Goal: Information Seeking & Learning: Find contact information

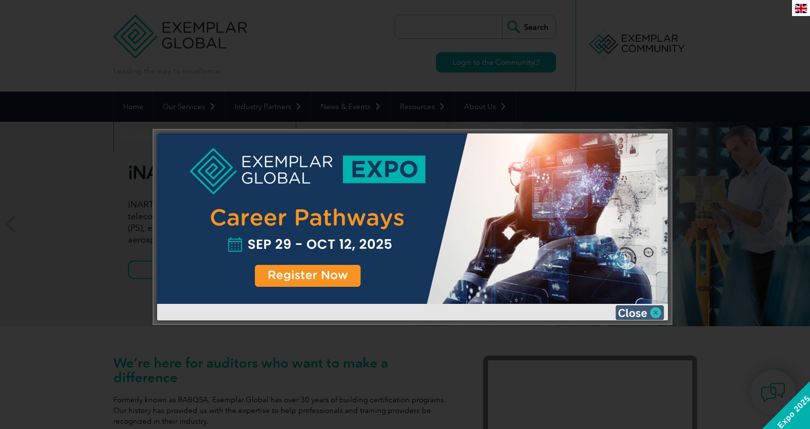
click at [644, 312] on img at bounding box center [640, 312] width 49 height 15
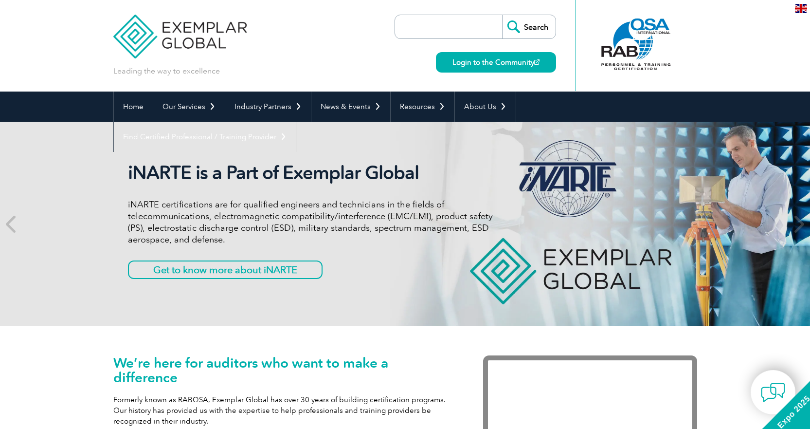
click at [445, 26] on input "search" at bounding box center [451, 26] width 102 height 23
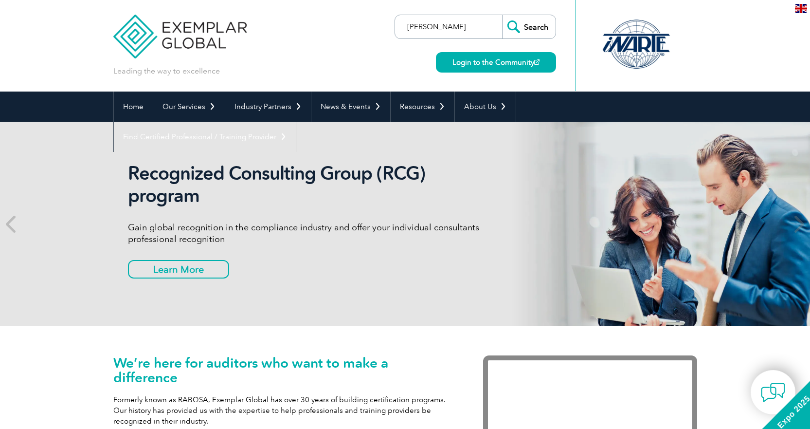
type input "kam askari"
click at [502, 15] on input "Search" at bounding box center [529, 26] width 54 height 23
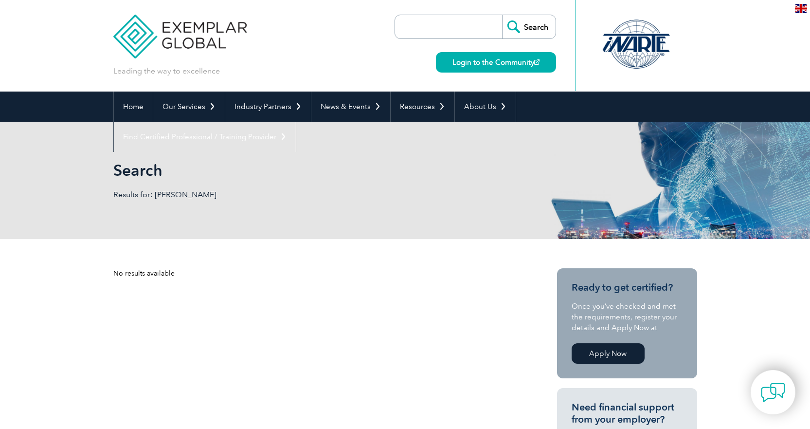
click at [458, 25] on input "search" at bounding box center [451, 26] width 102 height 23
type input "[PERSON_NAME]"
click at [502, 15] on input "Search" at bounding box center [529, 26] width 54 height 23
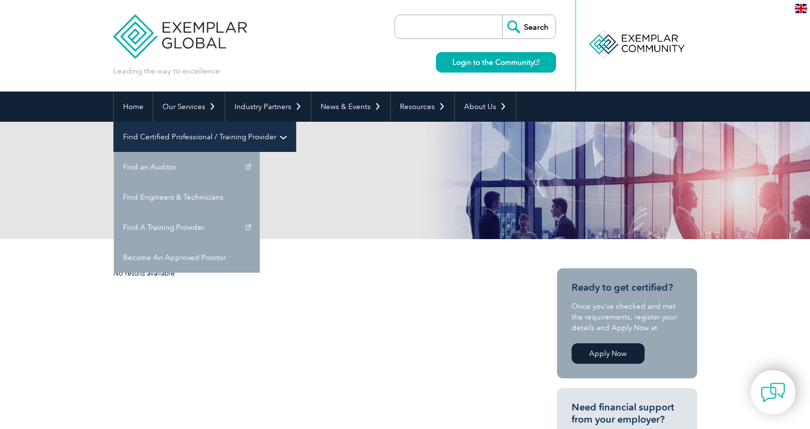
click at [296, 122] on link "Find Certified Professional / Training Provider" at bounding box center [205, 137] width 182 height 30
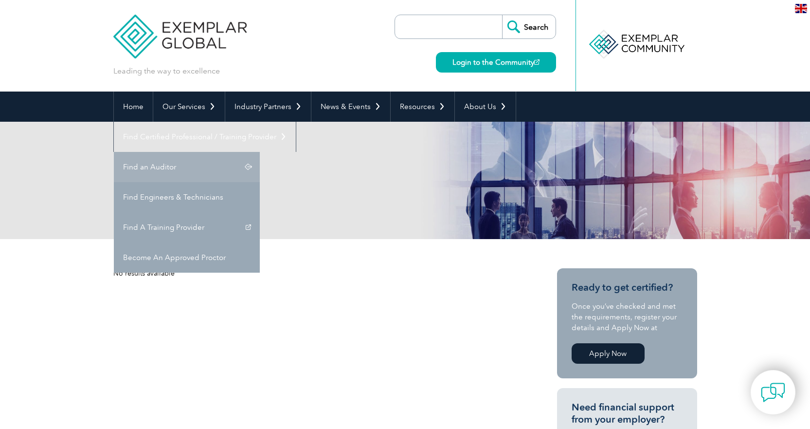
click at [260, 152] on link "Find an Auditor" at bounding box center [187, 167] width 146 height 30
